Goal: Task Accomplishment & Management: Use online tool/utility

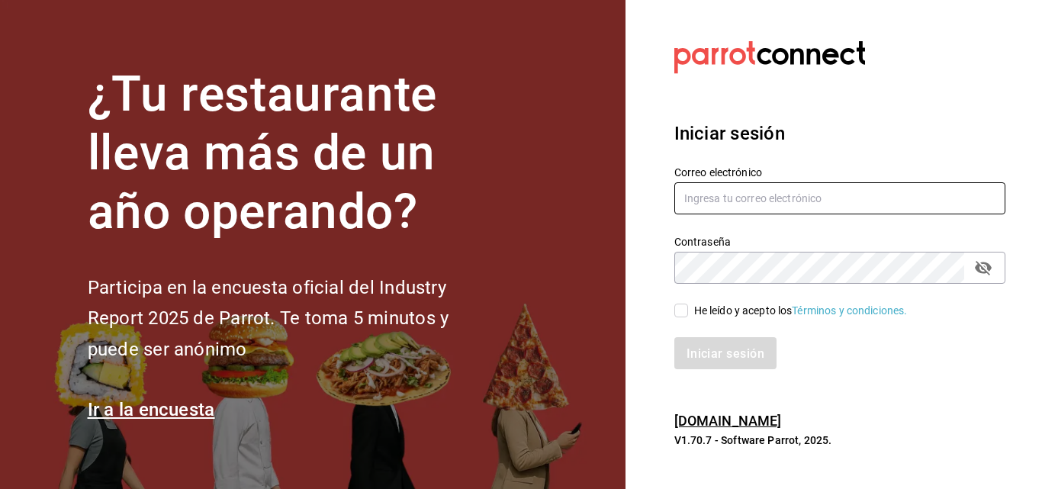
type input "[EMAIL_ADDRESS][PERSON_NAME][DOMAIN_NAME]"
click at [678, 312] on input "He leído y acepto los Términos y condiciones." at bounding box center [681, 311] width 14 height 14
checkbox input "true"
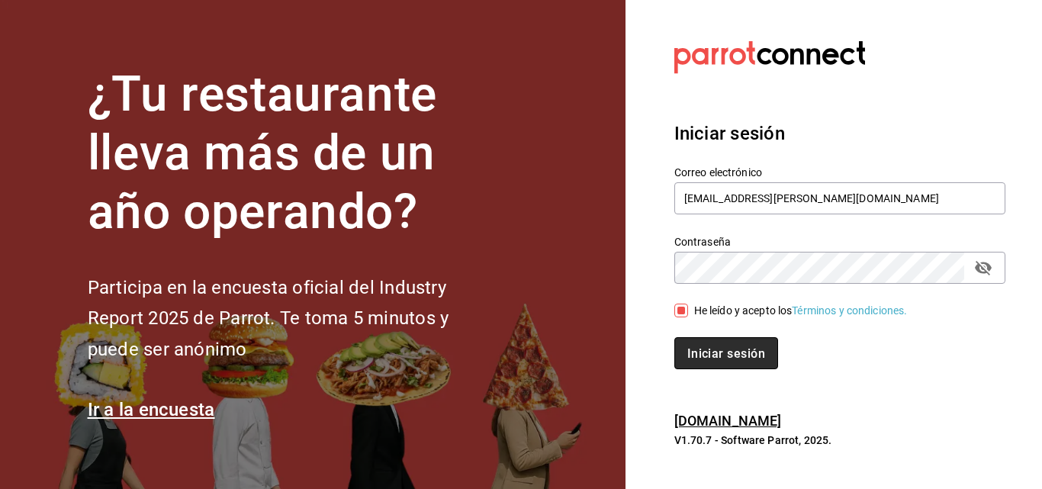
click at [689, 350] on font "Iniciar sesión" at bounding box center [726, 353] width 78 height 14
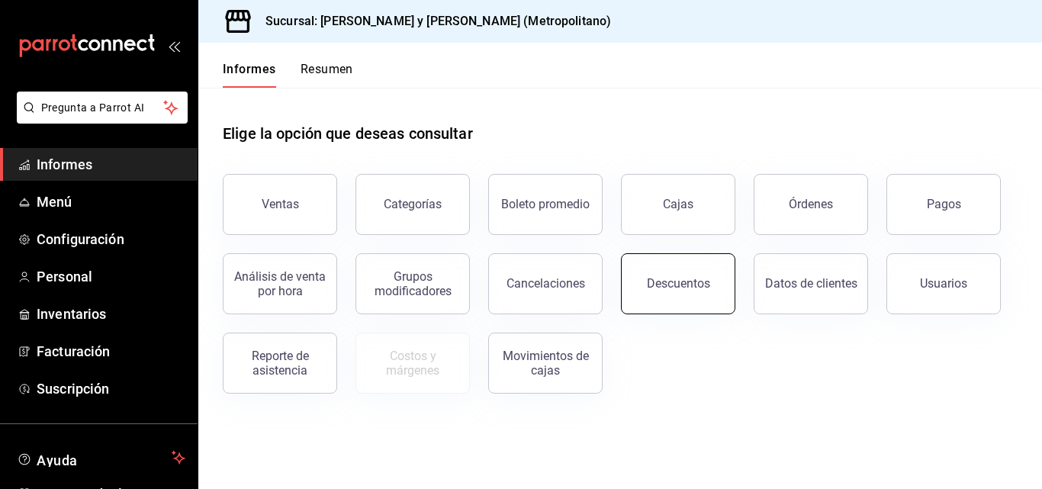
click at [711, 286] on button "Descuentos" at bounding box center [678, 283] width 114 height 61
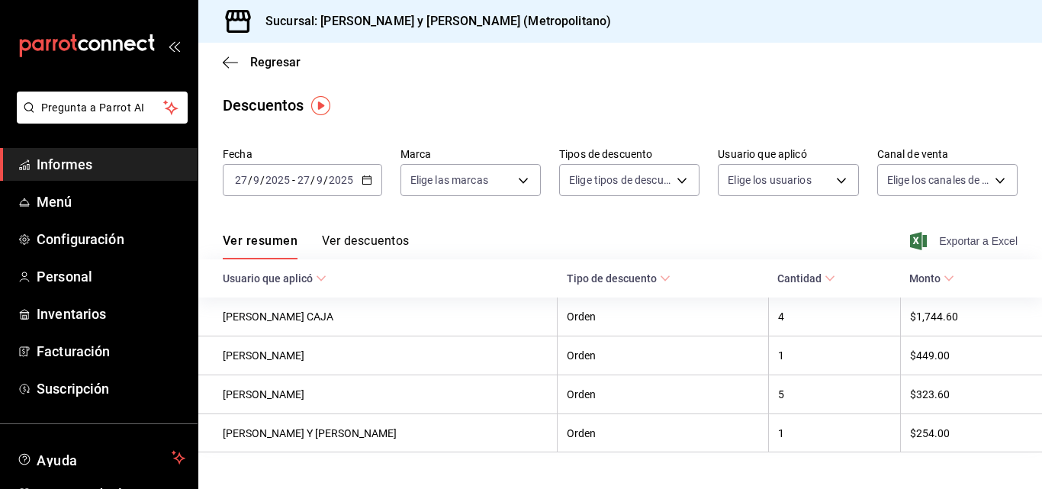
click at [964, 236] on font "Exportar a Excel" at bounding box center [978, 241] width 79 height 12
click at [98, 162] on span "Informes" at bounding box center [111, 164] width 149 height 21
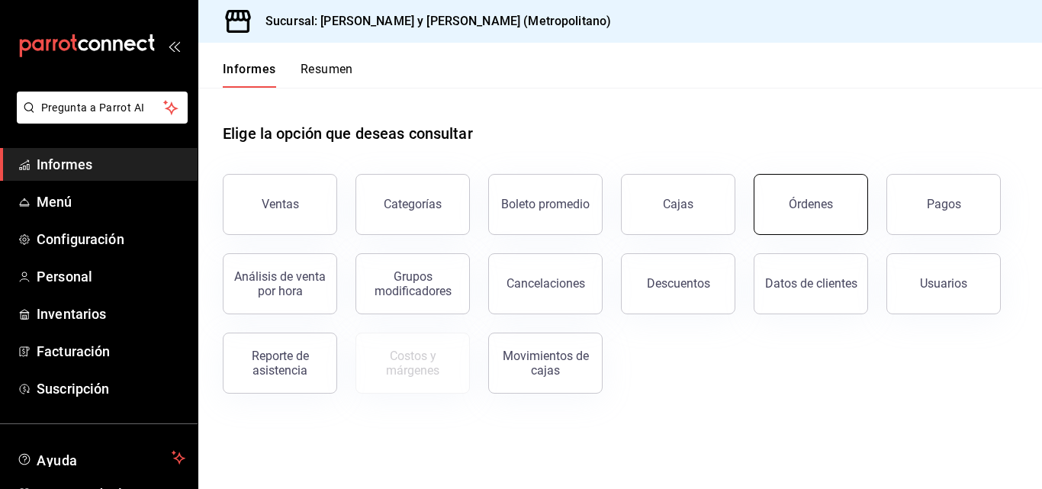
click at [777, 188] on button "Órdenes" at bounding box center [811, 204] width 114 height 61
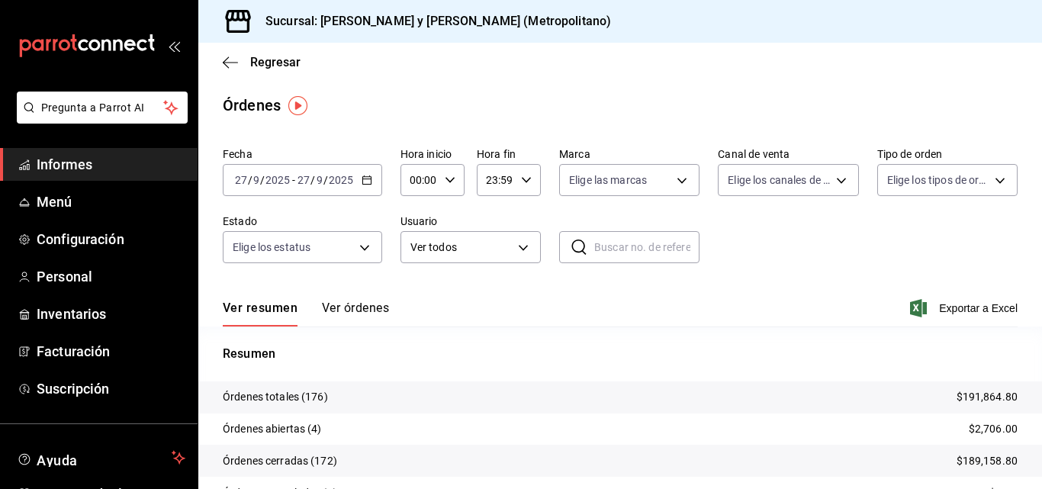
click at [455, 180] on div "00:00 Hora inicio" at bounding box center [433, 180] width 64 height 32
click at [419, 262] on button "03" at bounding box center [416, 252] width 25 height 31
type input "03:00"
click at [758, 294] on div at bounding box center [521, 244] width 1042 height 489
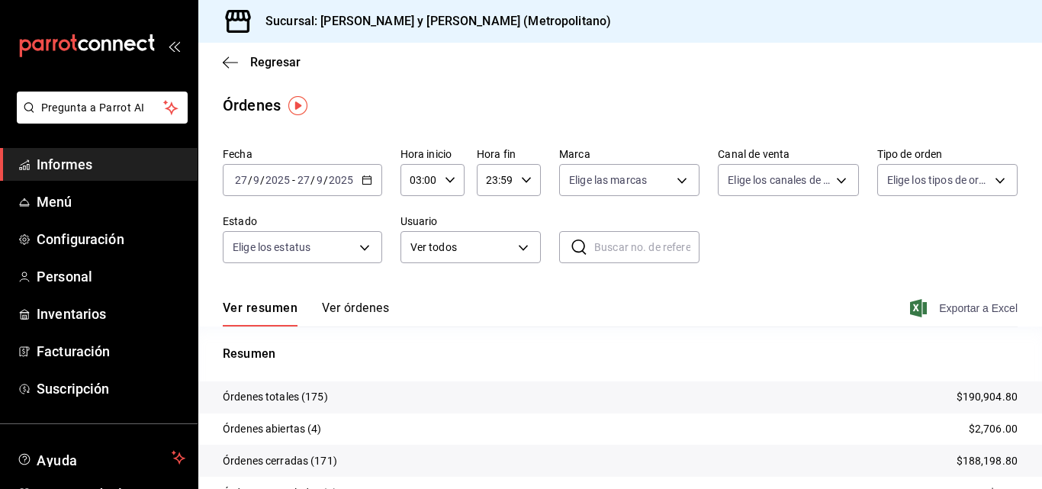
click at [960, 314] on font "Exportar a Excel" at bounding box center [978, 308] width 79 height 12
